Goal: Navigation & Orientation: Find specific page/section

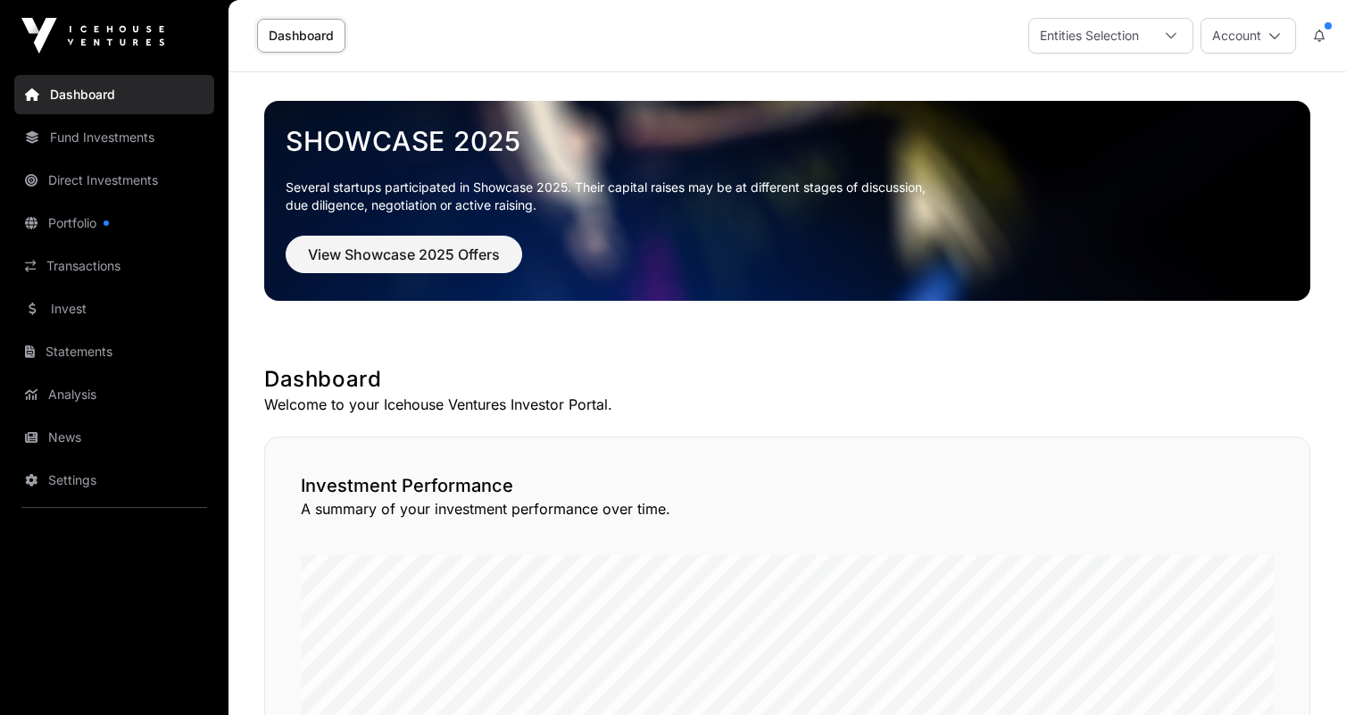
click at [1108, 57] on div "Dashboard Entities Selection Account" at bounding box center [787, 35] width 1096 height 71
click at [1121, 44] on div "Entities Selection" at bounding box center [1089, 36] width 121 height 34
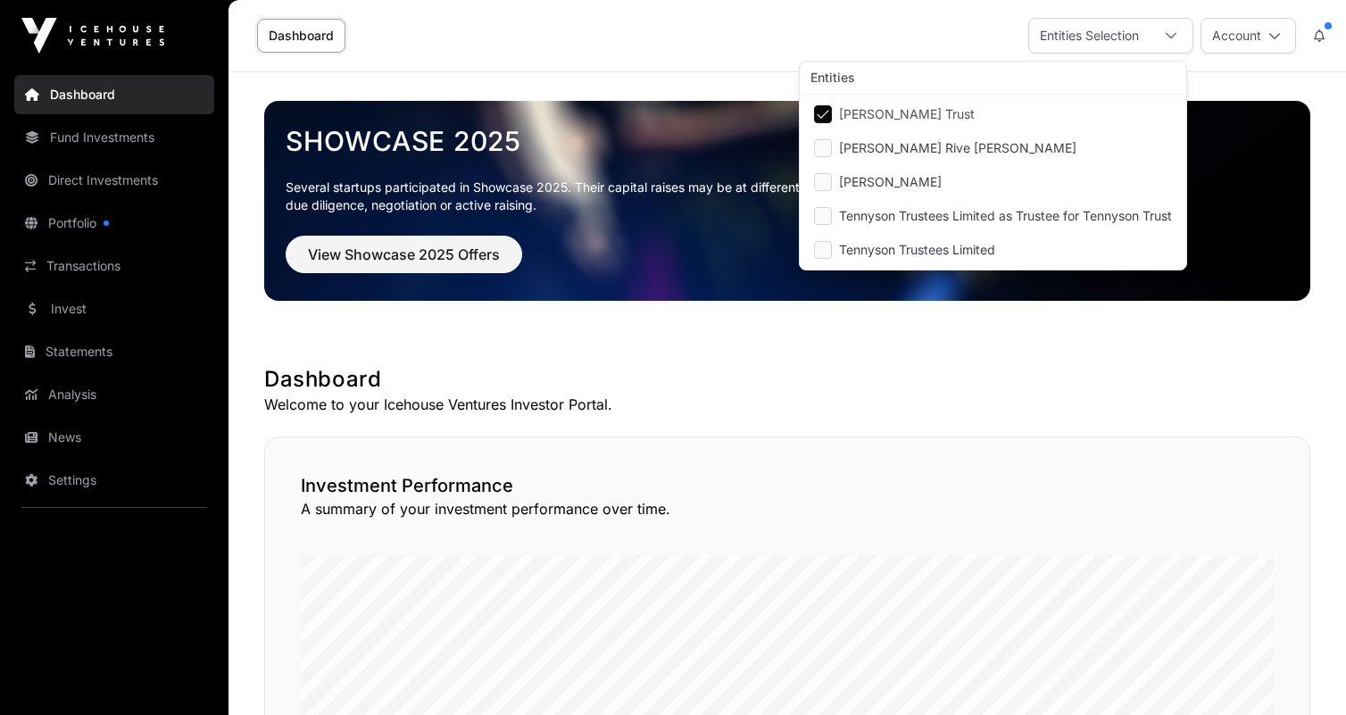
click at [1160, 32] on div at bounding box center [1171, 36] width 43 height 34
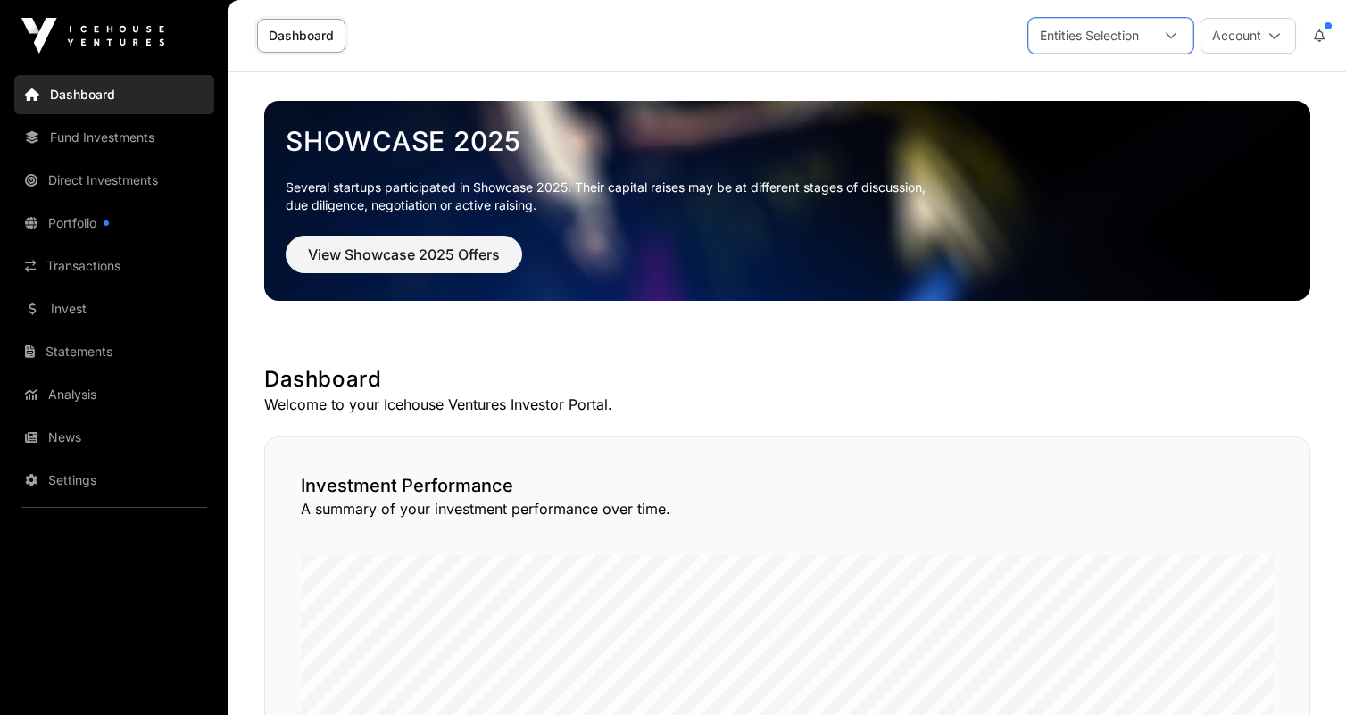
click at [1158, 37] on div at bounding box center [1171, 36] width 43 height 34
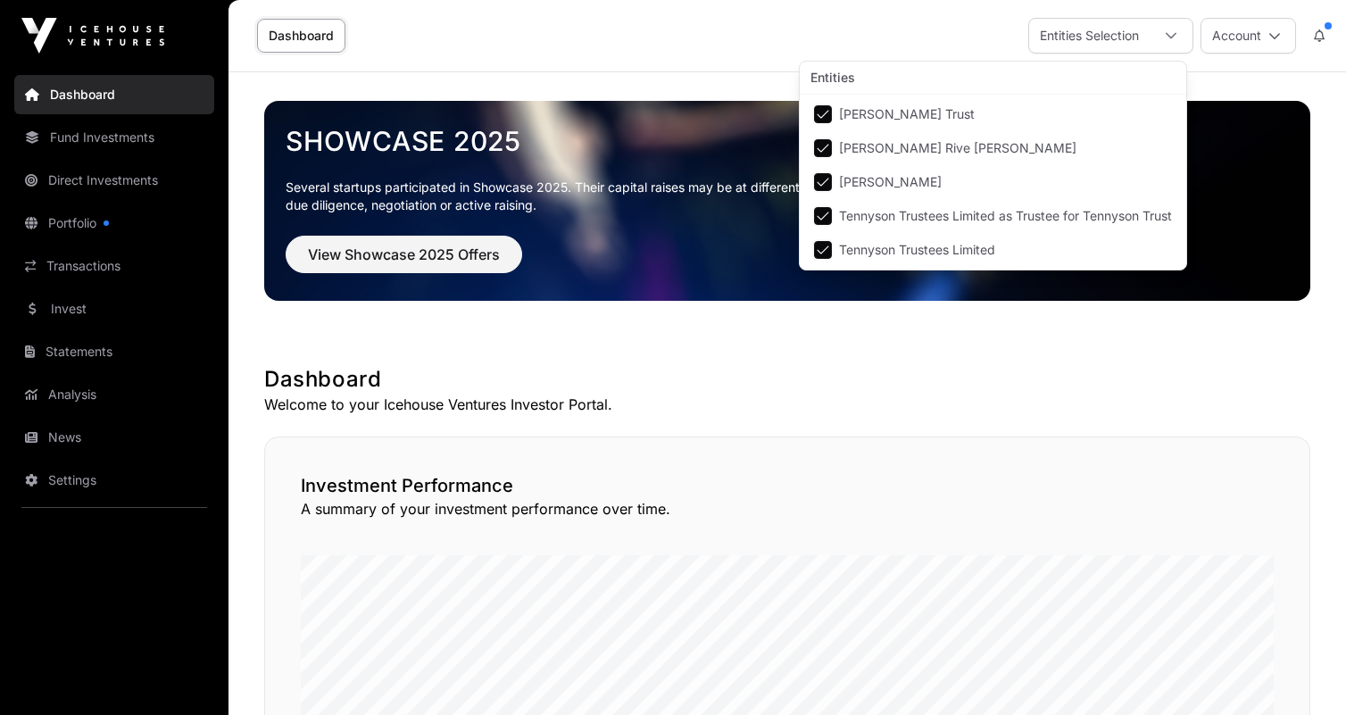
click at [1253, 102] on img at bounding box center [787, 201] width 1046 height 200
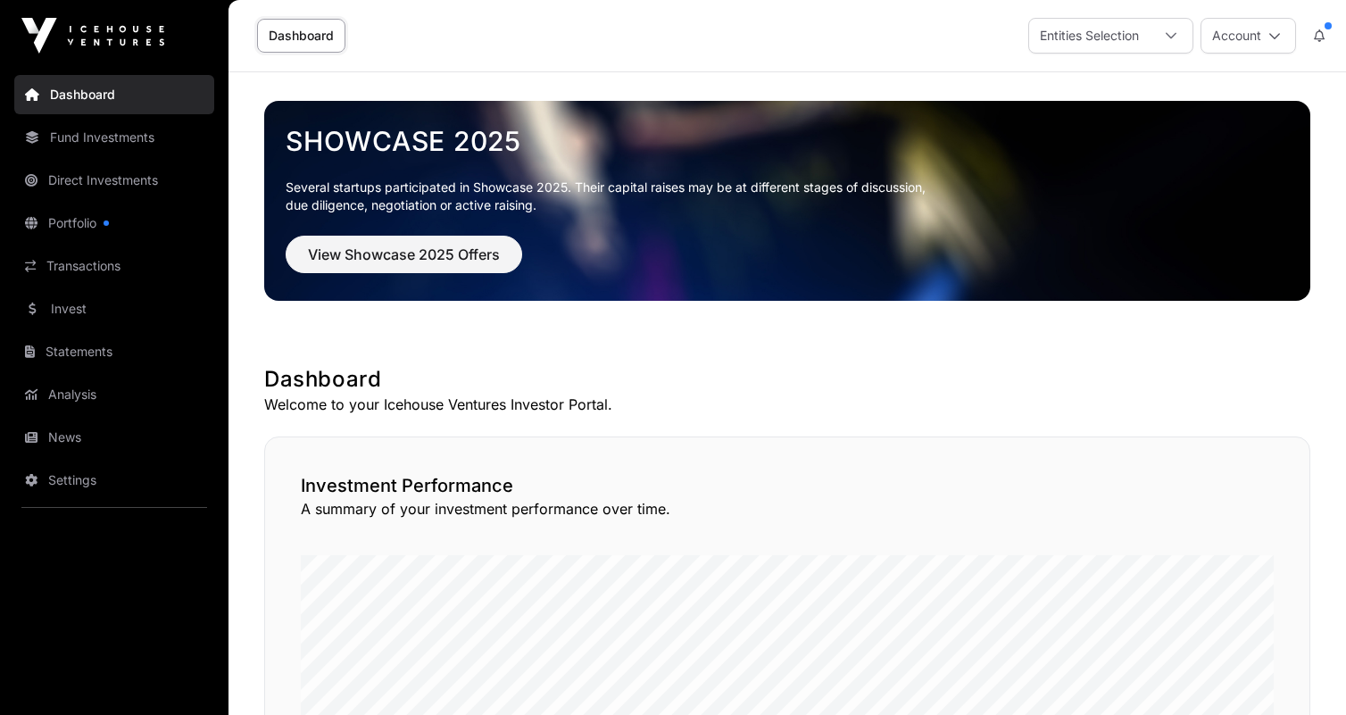
click at [1171, 46] on div at bounding box center [1171, 36] width 43 height 34
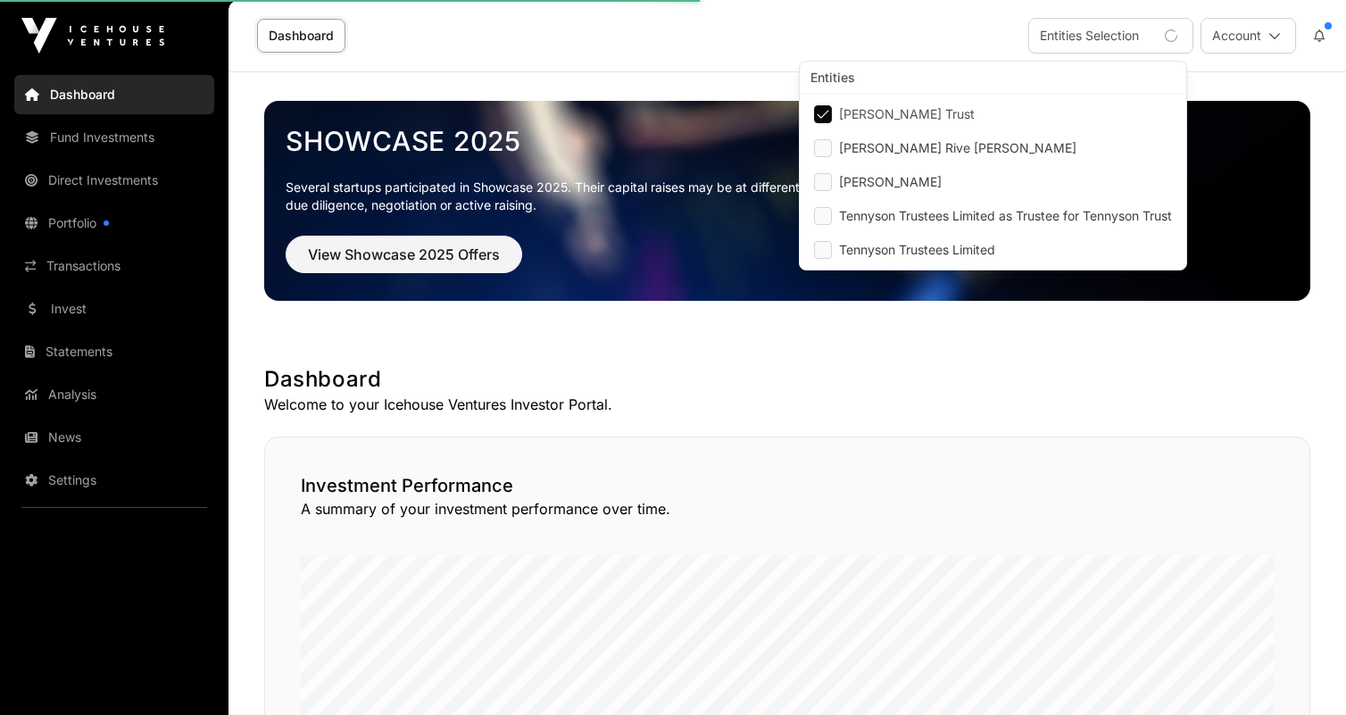
click at [883, 317] on div "Showcase 2025 Several startups participated in Showcase 2025. Their capital rai…" at bounding box center [787, 200] width 1046 height 257
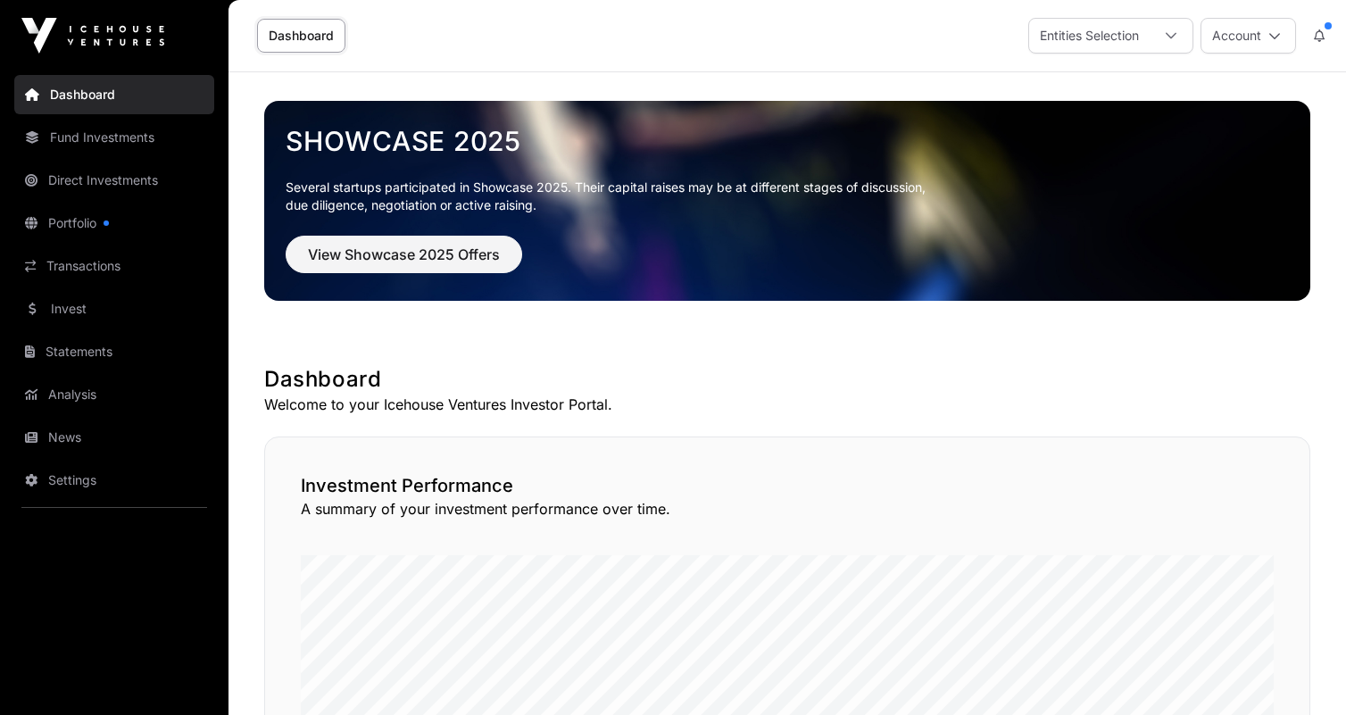
click at [1176, 33] on icon at bounding box center [1171, 36] width 11 height 6
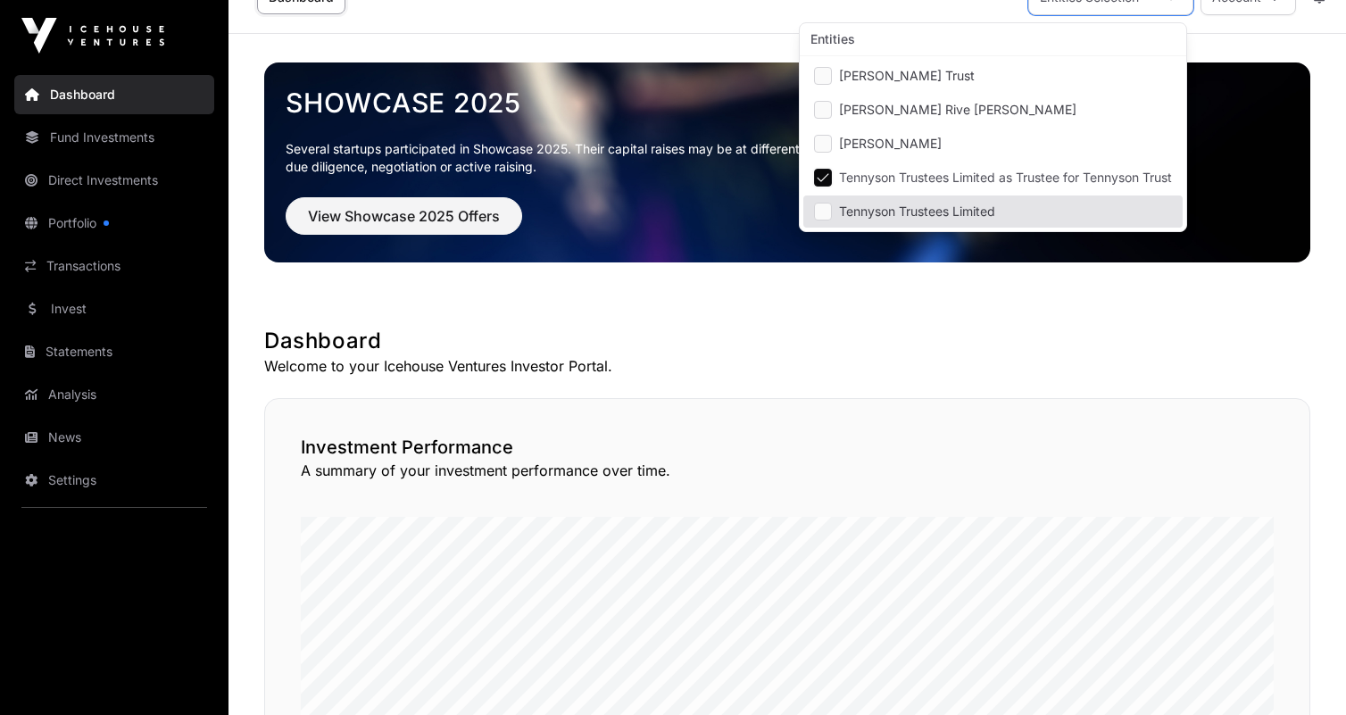
scroll to position [73, 0]
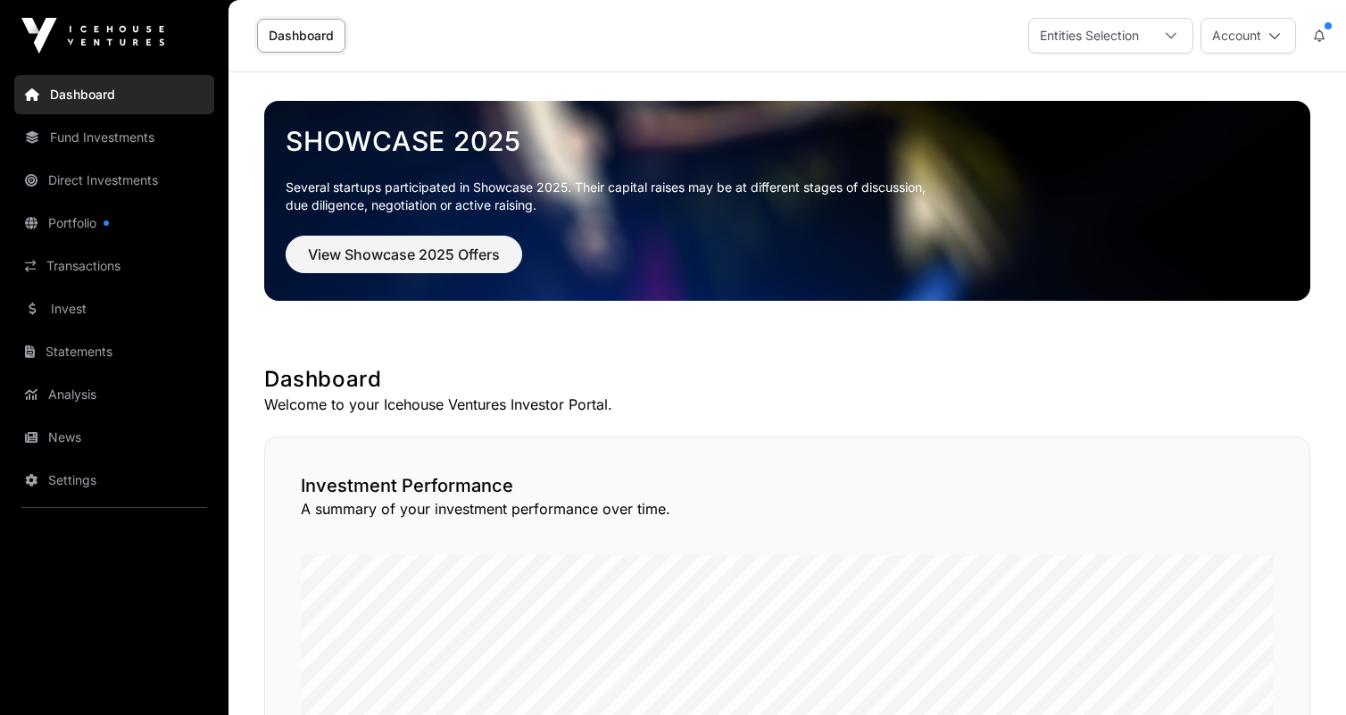
scroll to position [0, 0]
click at [1142, 43] on div "Entities Selection" at bounding box center [1089, 36] width 121 height 34
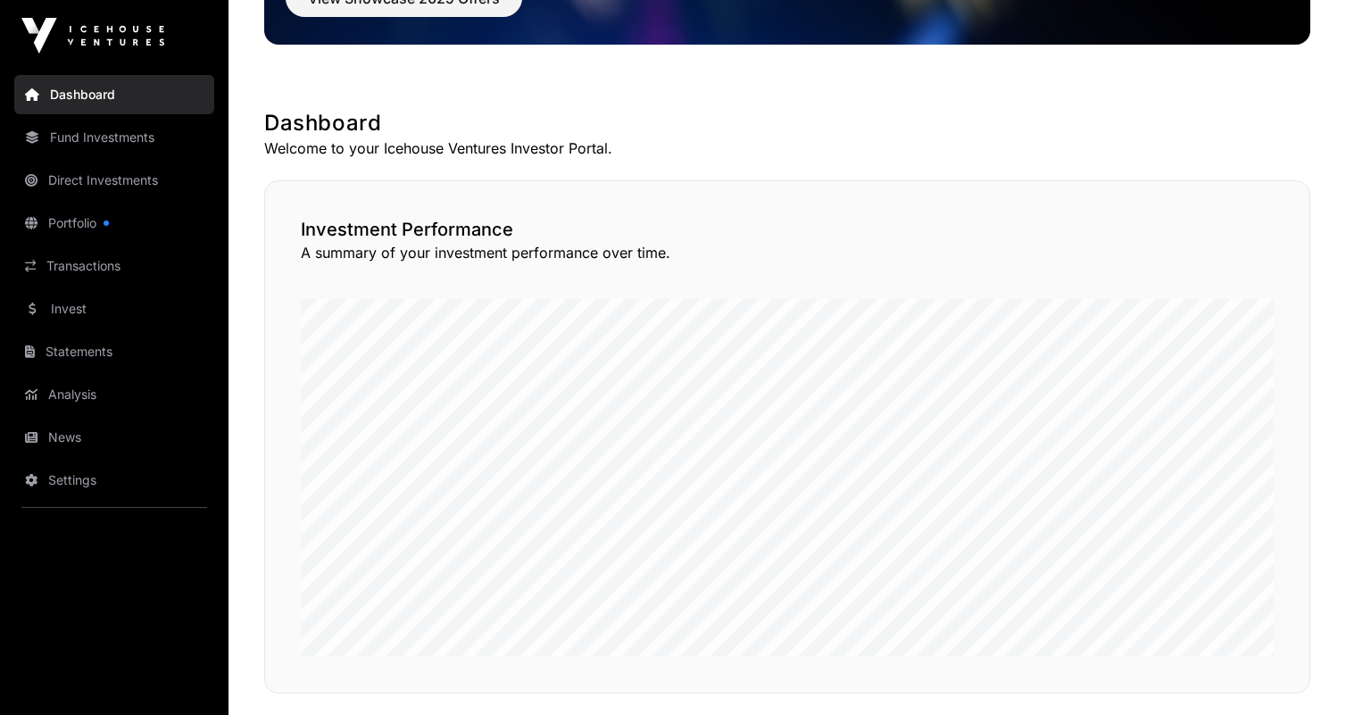
scroll to position [256, 0]
click at [131, 170] on link "Direct Investments" at bounding box center [114, 180] width 200 height 39
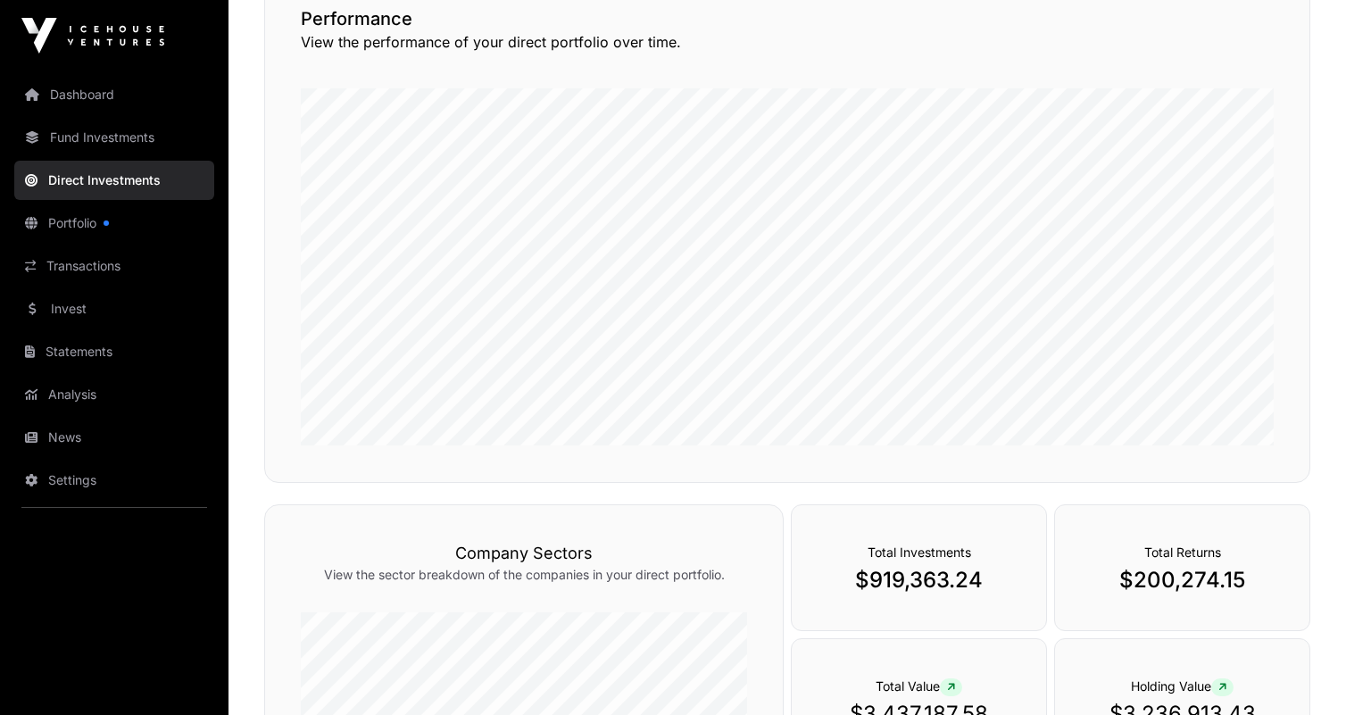
scroll to position [111, 0]
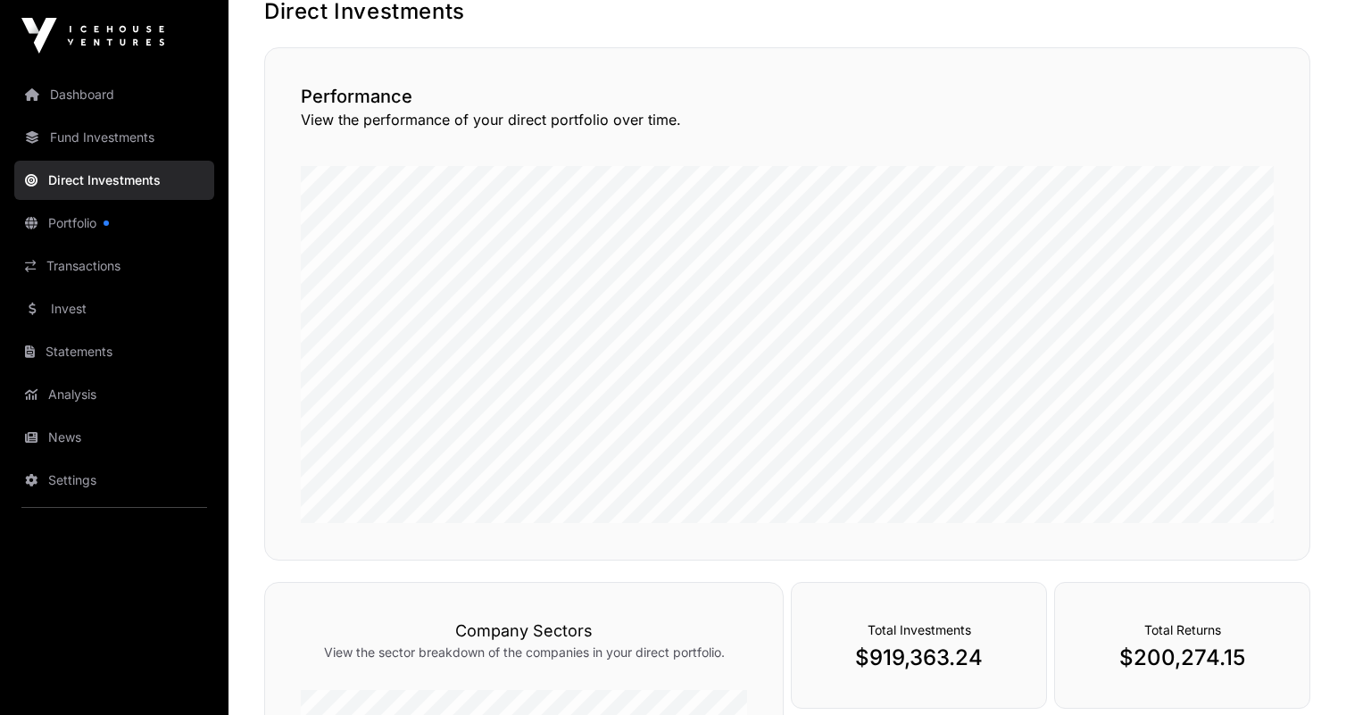
click at [142, 142] on link "Fund Investments" at bounding box center [114, 137] width 200 height 39
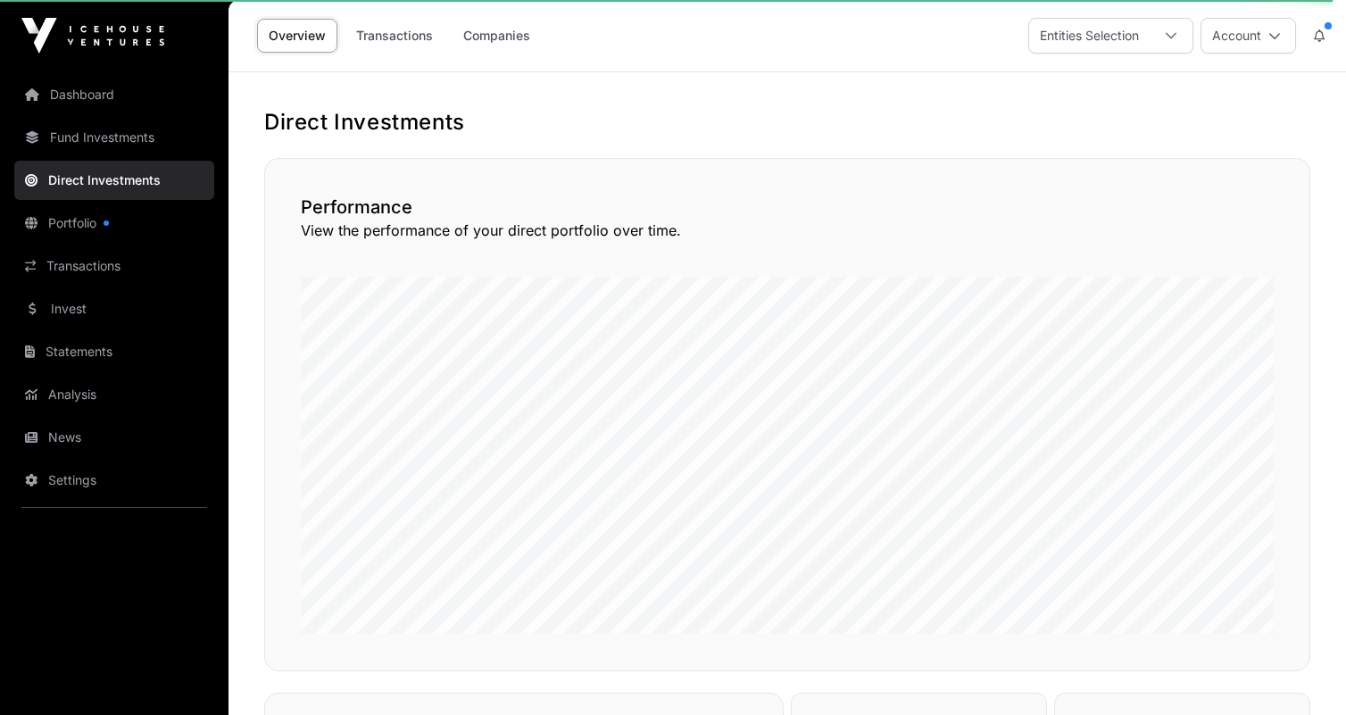
scroll to position [0, 0]
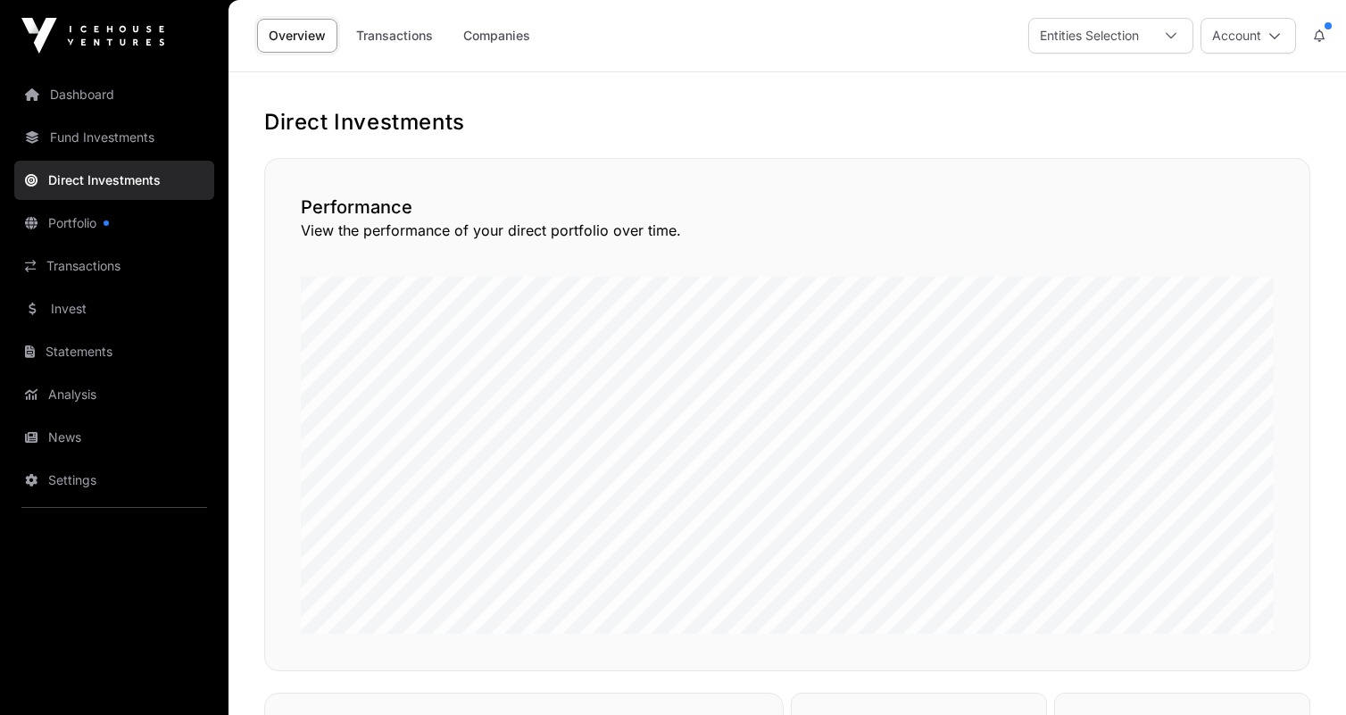
click at [96, 104] on link "Dashboard" at bounding box center [114, 94] width 200 height 39
